Goal: Transaction & Acquisition: Purchase product/service

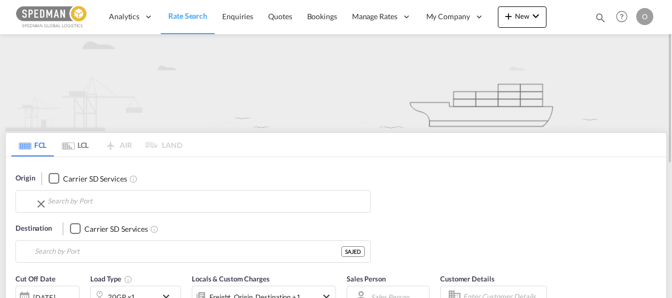
type input "[GEOGRAPHIC_DATA], [GEOGRAPHIC_DATA]"
type input "Jeddah, SAJED"
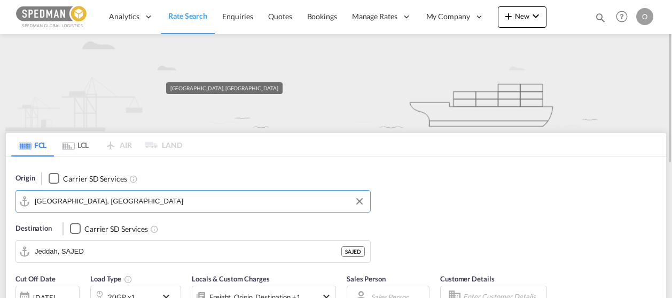
click at [116, 199] on input "[GEOGRAPHIC_DATA], [GEOGRAPHIC_DATA]" at bounding box center [200, 201] width 330 height 16
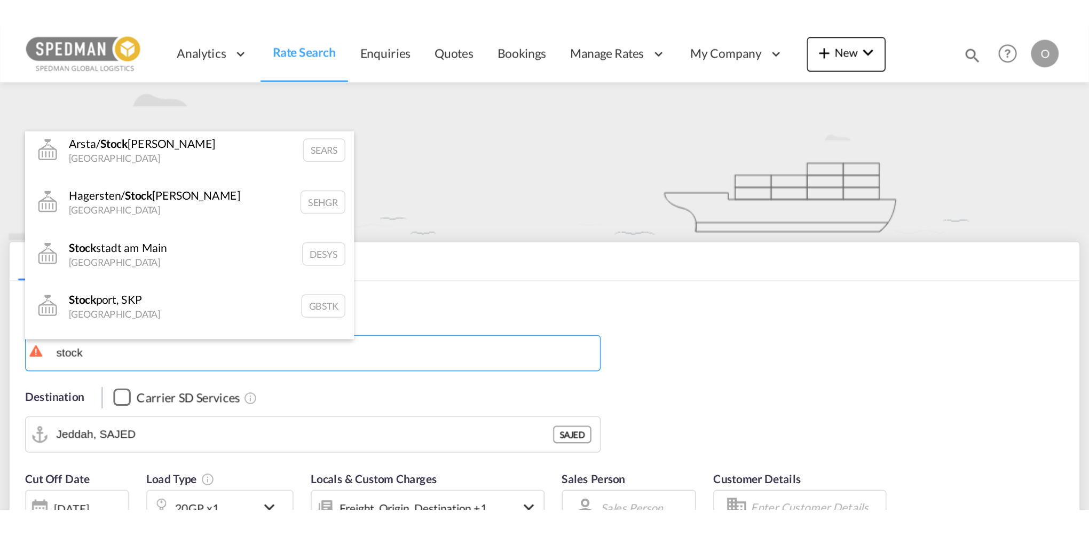
scroll to position [160, 0]
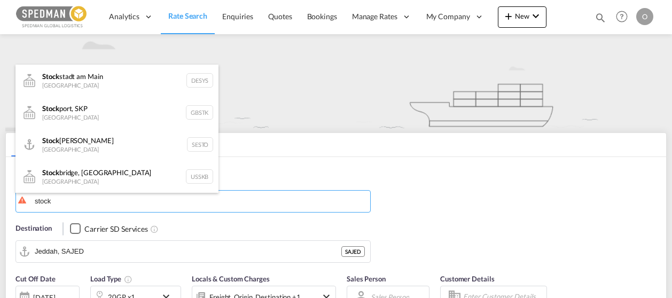
click at [90, 145] on div "Stock [PERSON_NAME] [GEOGRAPHIC_DATA] SESTO" at bounding box center [116, 145] width 203 height 32
type input "[GEOGRAPHIC_DATA], SESTO"
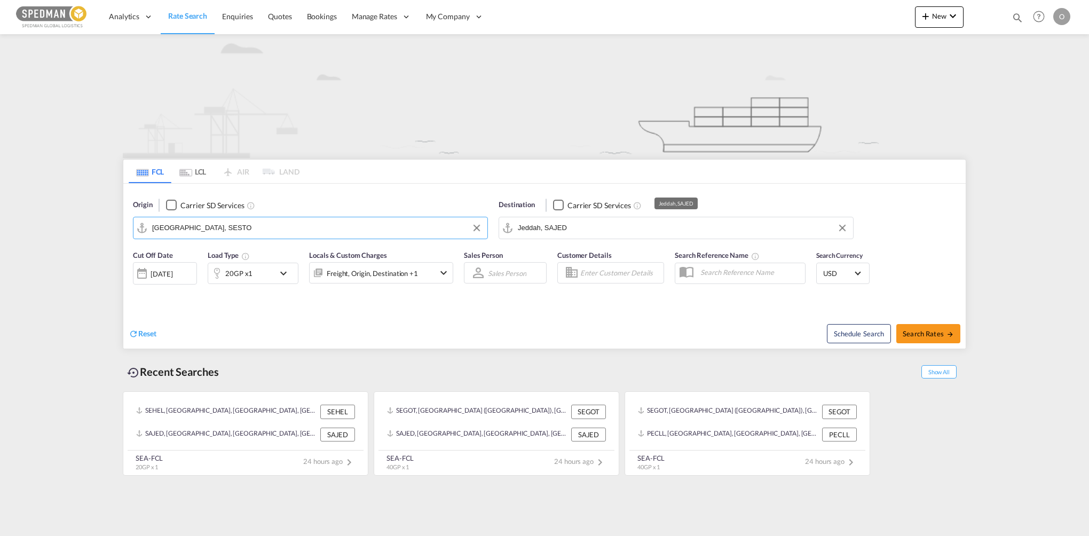
click at [573, 225] on input "Jeddah, SAJED" at bounding box center [683, 228] width 330 height 16
click at [562, 256] on div "Lat K [PERSON_NAME] [GEOGRAPHIC_DATA] THLKR" at bounding box center [600, 257] width 203 height 32
type input "[GEOGRAPHIC_DATA], THLKR"
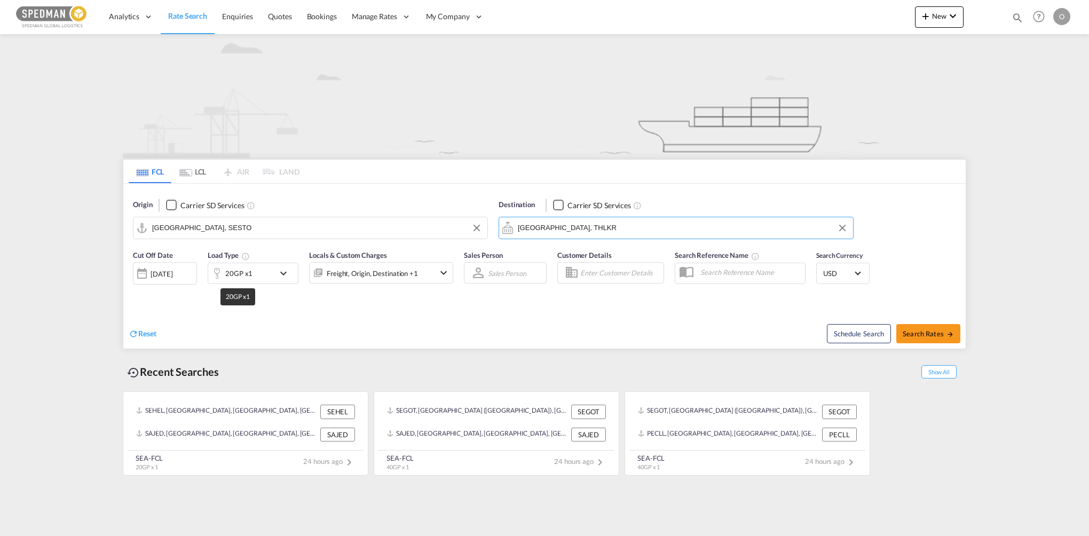
click at [250, 277] on div "20GP x1" at bounding box center [238, 273] width 27 height 15
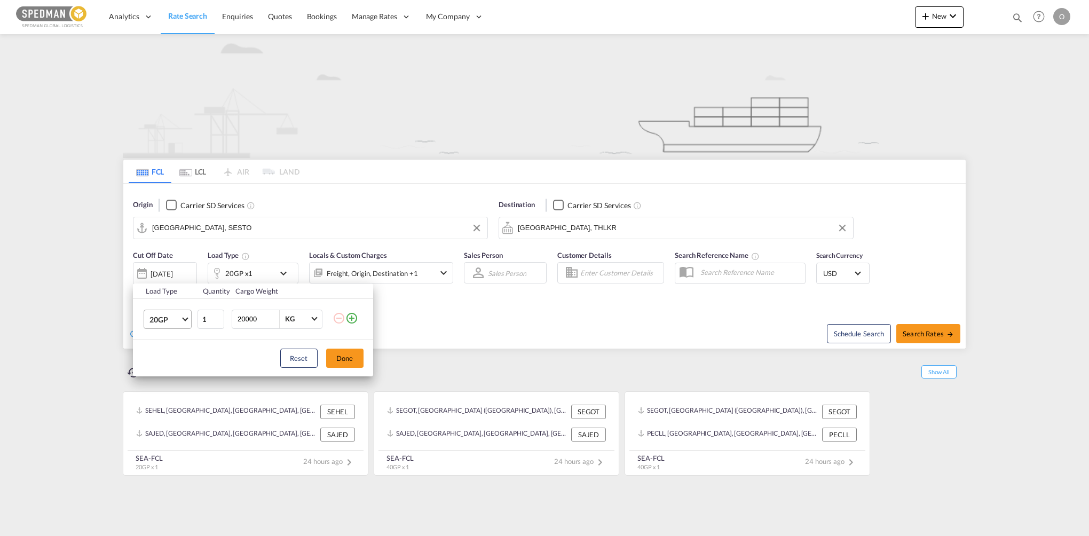
click at [160, 297] on span "20GP" at bounding box center [164, 319] width 31 height 11
click at [161, 297] on md-option "40HC" at bounding box center [176, 371] width 73 height 26
click at [347, 297] on button "Done" at bounding box center [344, 358] width 37 height 19
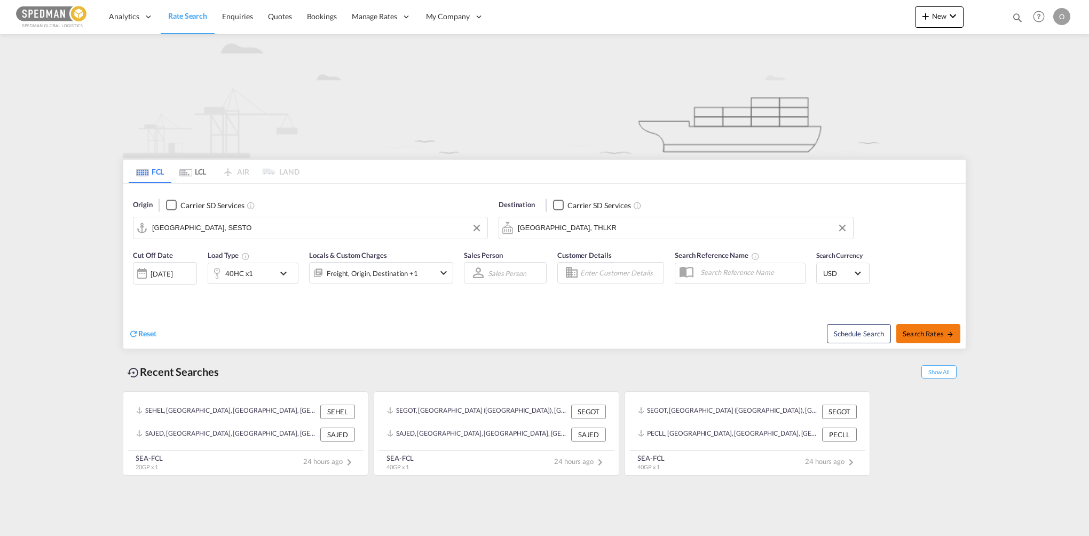
click at [671, 297] on span "Search Rates" at bounding box center [928, 333] width 51 height 9
type input "SESTO to THLKR / [DATE]"
